Goal: Task Accomplishment & Management: Use online tool/utility

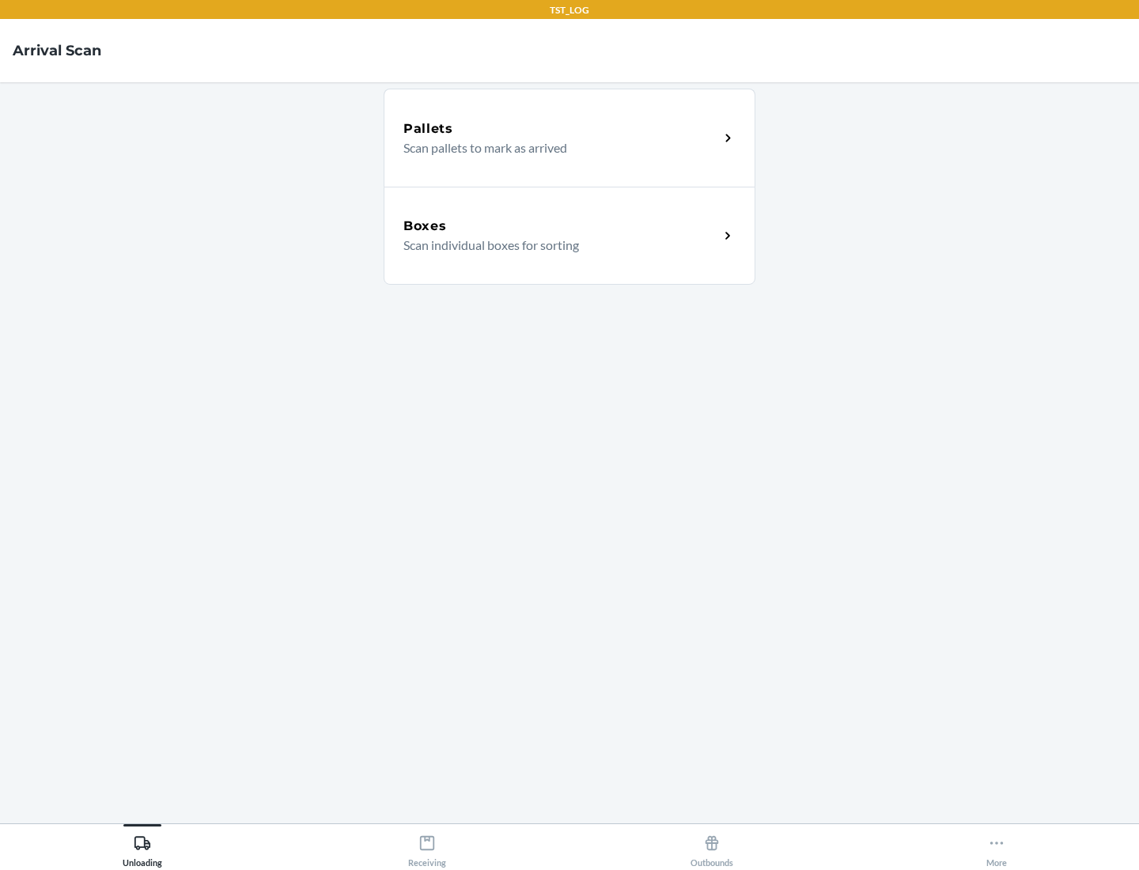
click at [561, 226] on div "Boxes" at bounding box center [560, 226] width 315 height 19
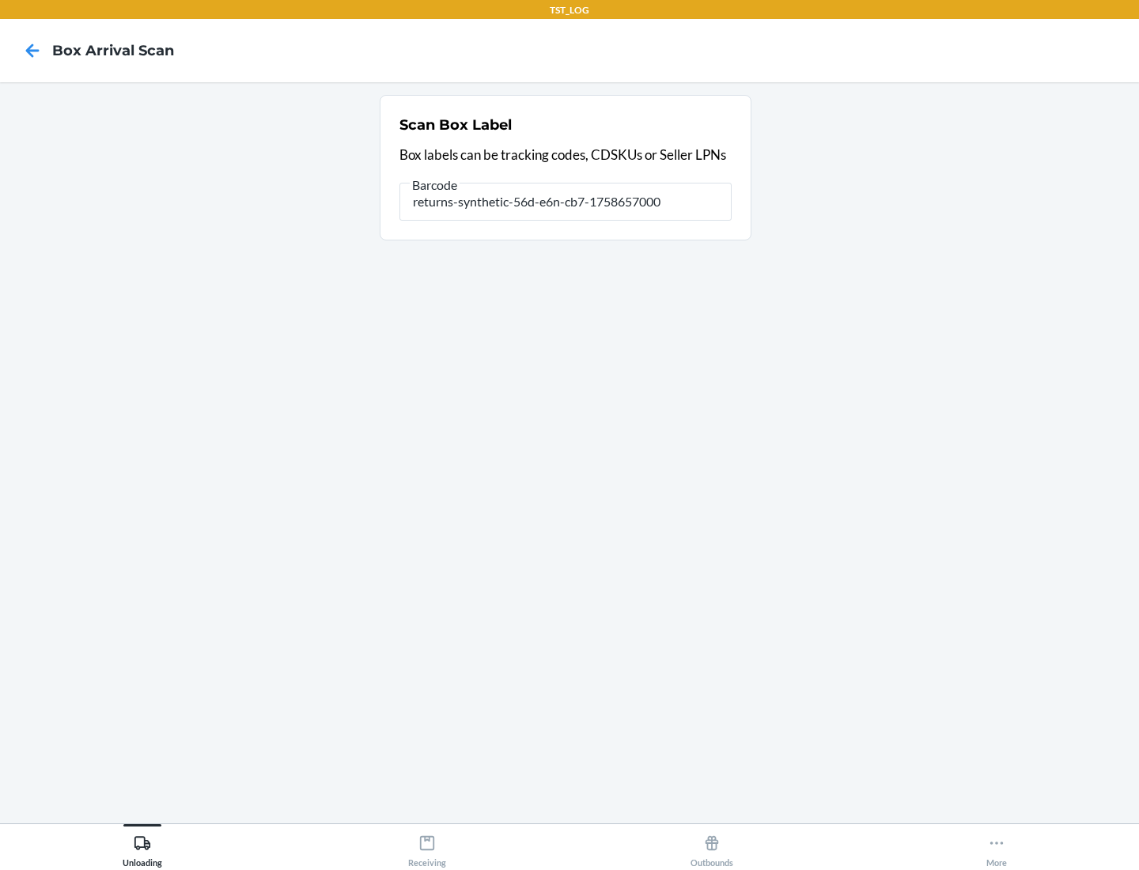
type input "returns-synthetic-56d-e6n-cb7-1758657000"
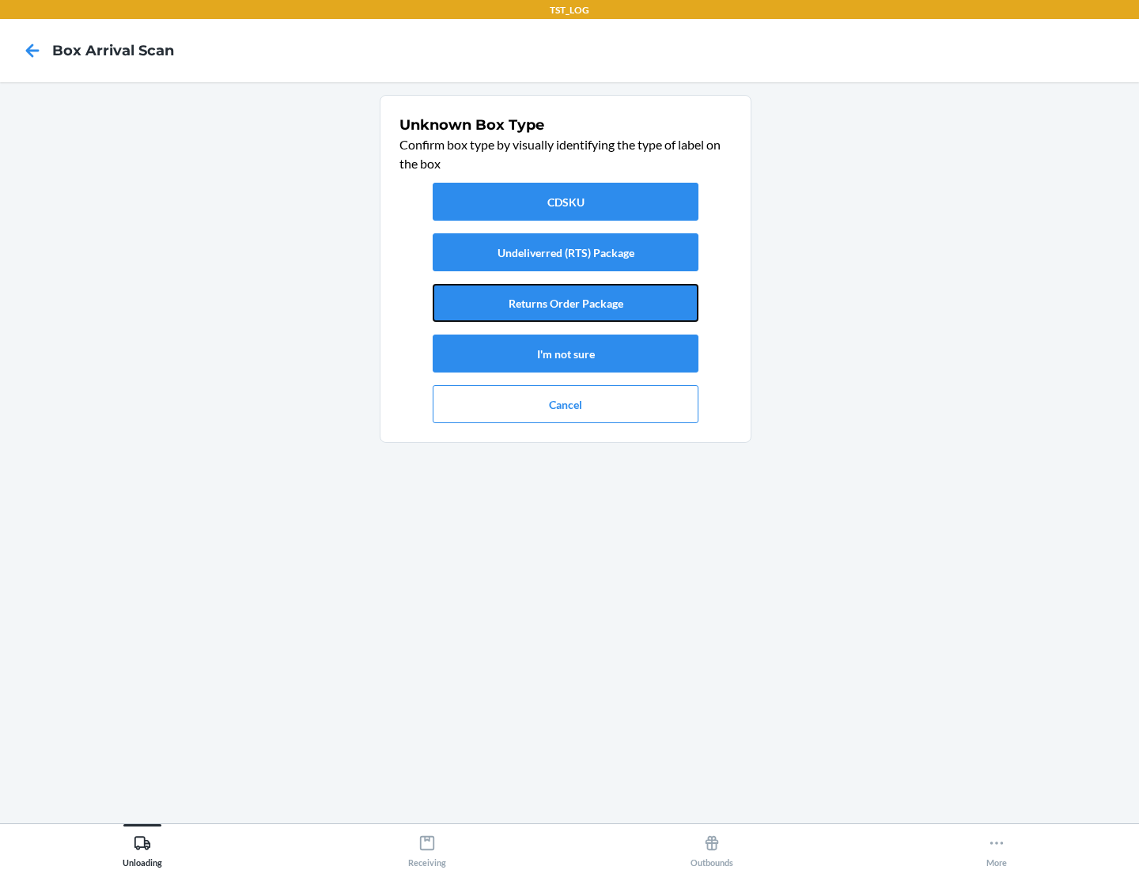
click at [565, 303] on button "Returns Order Package" at bounding box center [565, 303] width 266 height 38
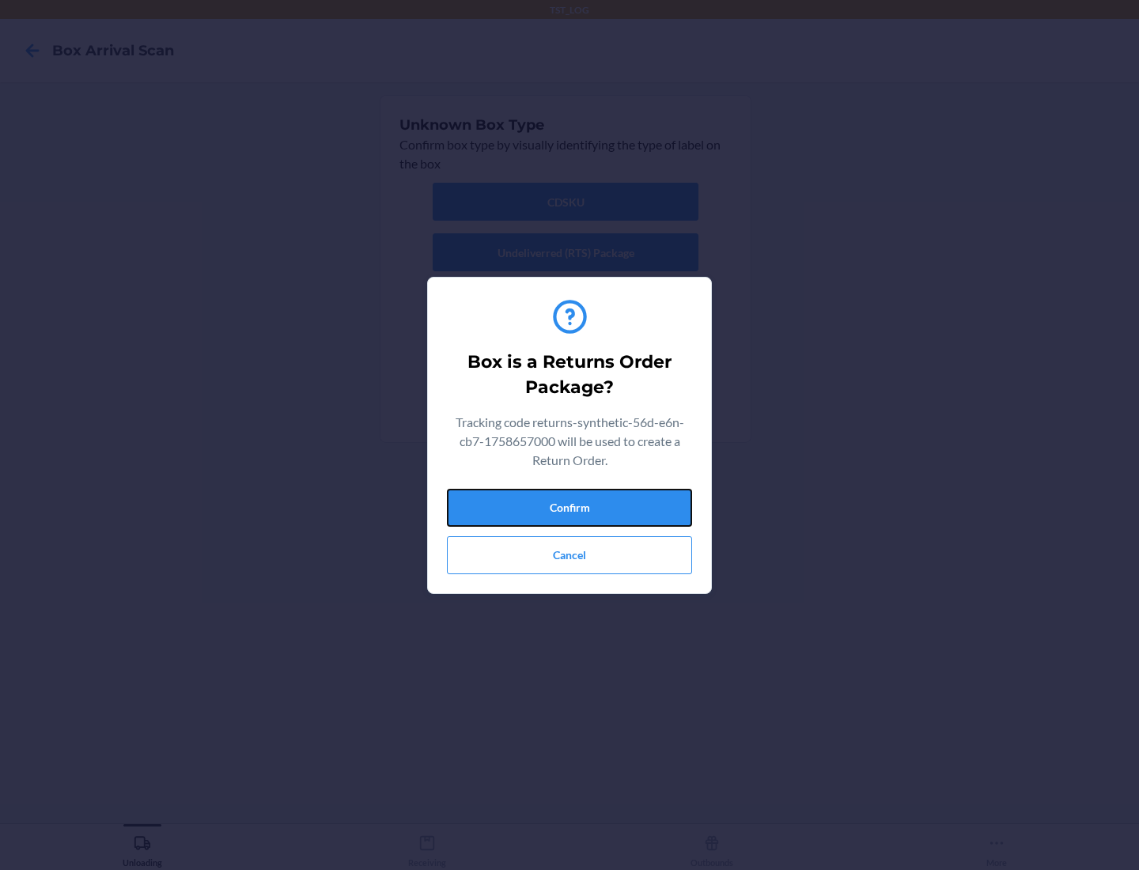
click at [569, 507] on button "Confirm" at bounding box center [569, 508] width 245 height 38
